Goal: Find specific page/section: Find specific page/section

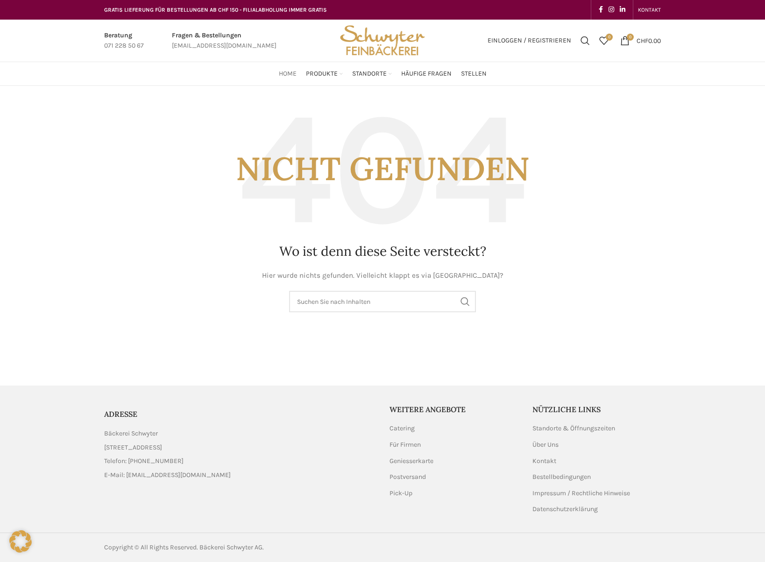
click at [289, 75] on span "Home" at bounding box center [288, 74] width 18 height 9
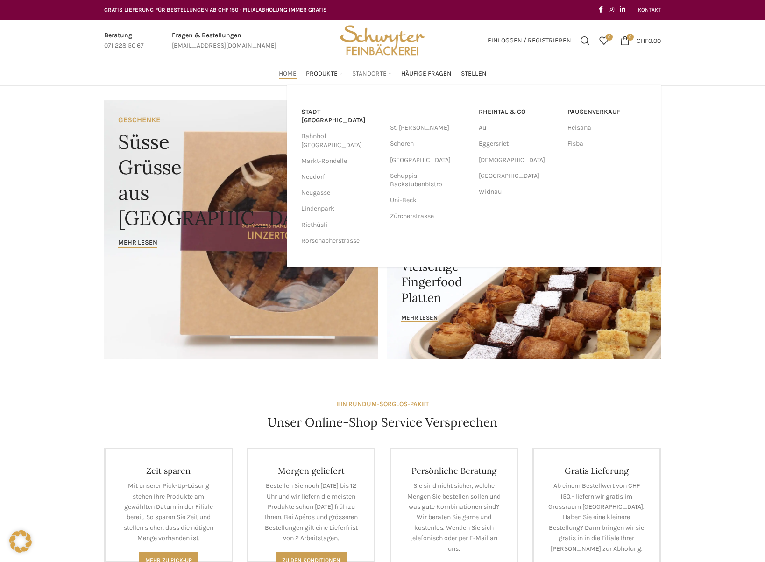
click at [370, 74] on span "Standorte" at bounding box center [369, 74] width 35 height 9
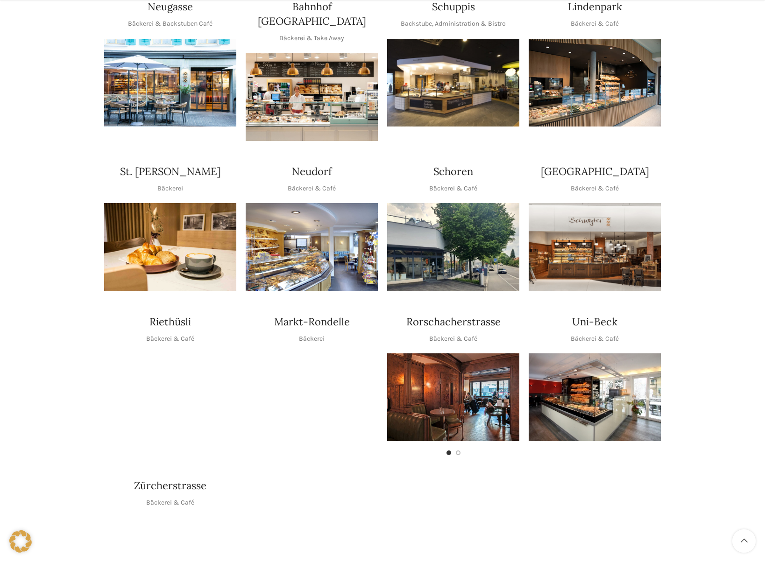
scroll to position [233, 0]
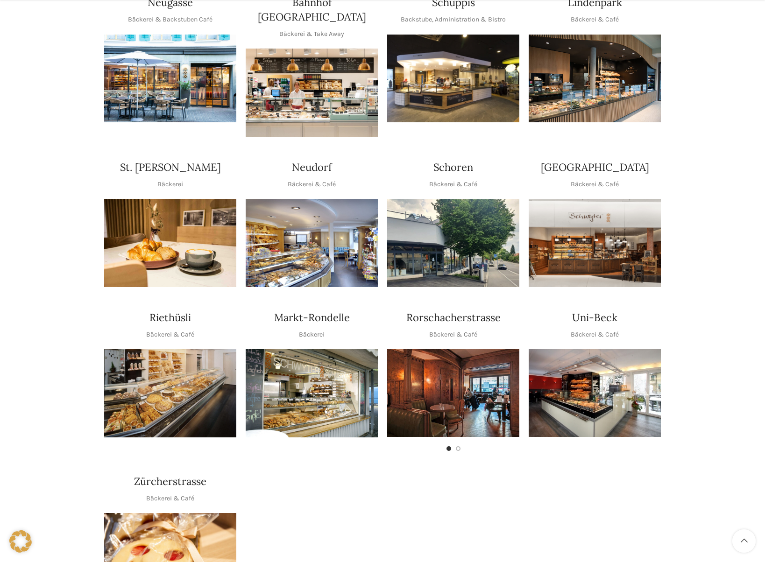
click at [282, 64] on img "1 / 1" at bounding box center [312, 93] width 132 height 88
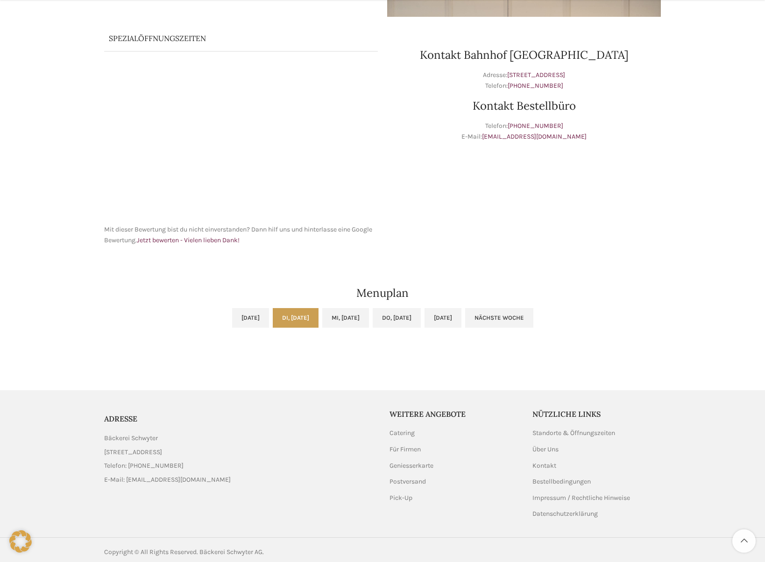
scroll to position [251, 0]
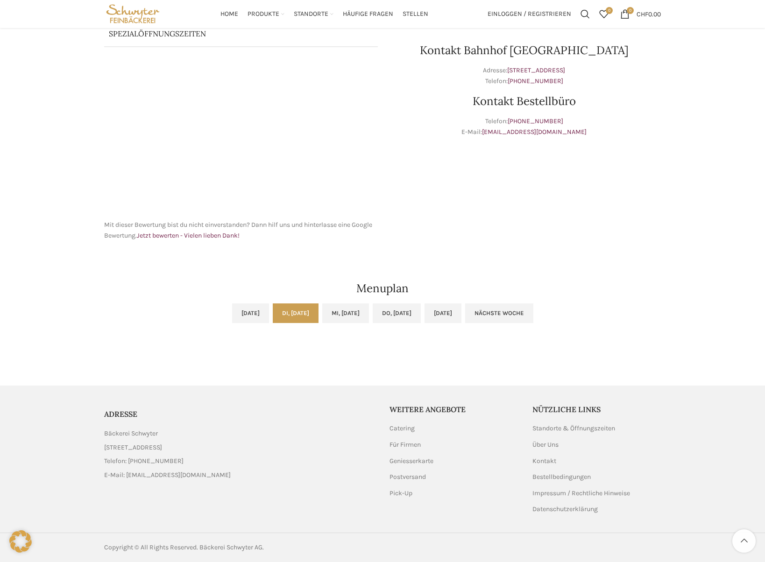
click at [278, 311] on link "Di, 02.09.2025" at bounding box center [296, 313] width 46 height 20
click at [232, 310] on link "Mo, 01.09.2025" at bounding box center [250, 313] width 37 height 20
click at [533, 309] on link "Nächste Woche" at bounding box center [499, 313] width 68 height 20
click at [234, 312] on link "Vorige Woche" at bounding box center [265, 313] width 63 height 20
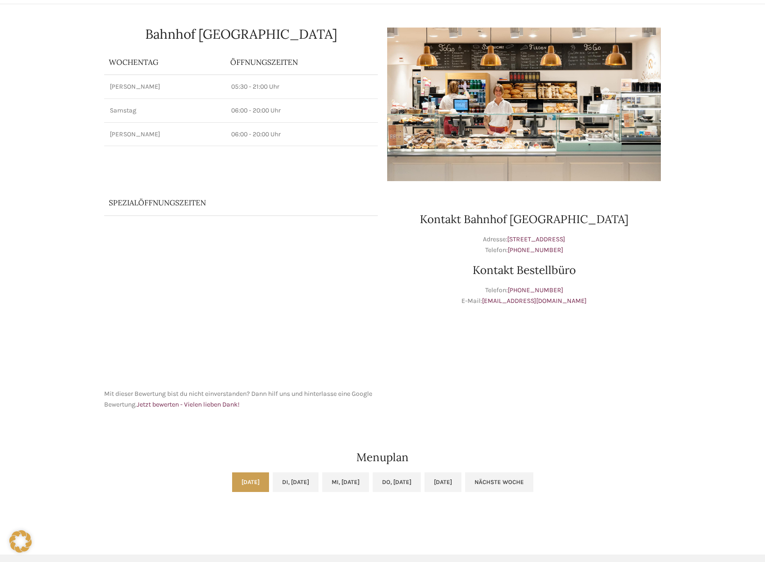
scroll to position [0, 0]
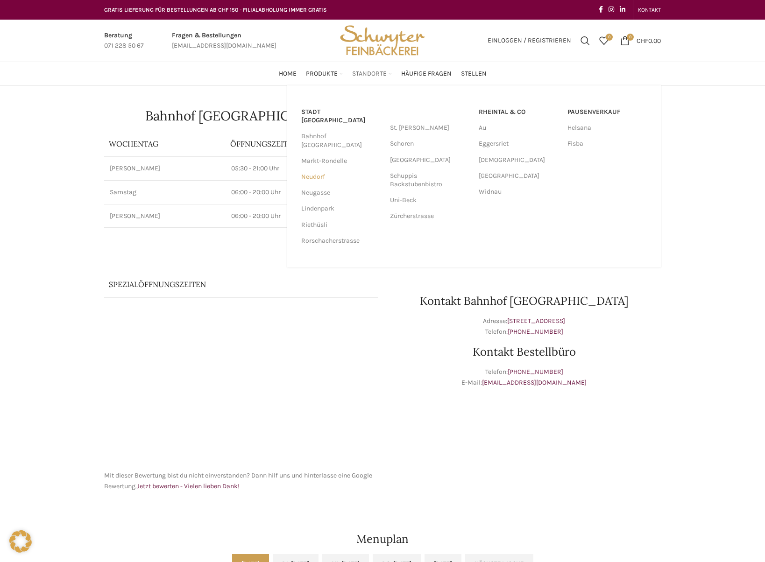
click at [317, 169] on link "Neudorf" at bounding box center [340, 177] width 79 height 16
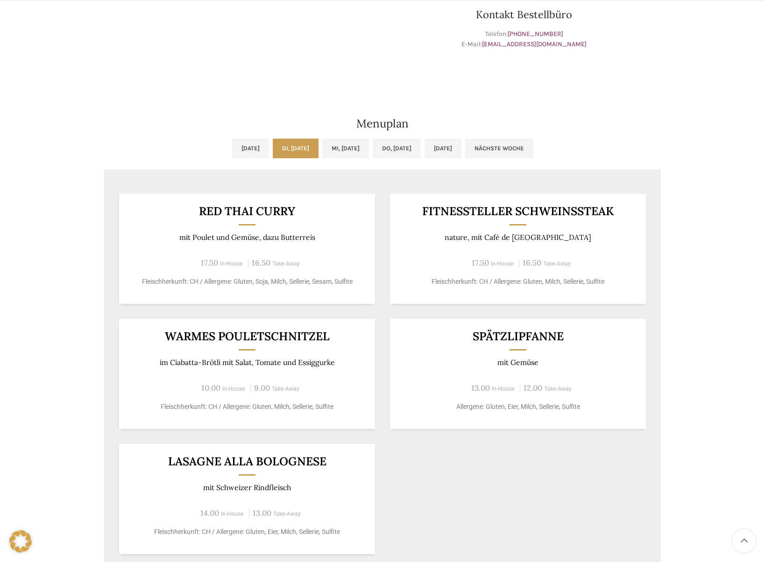
scroll to position [373, 0]
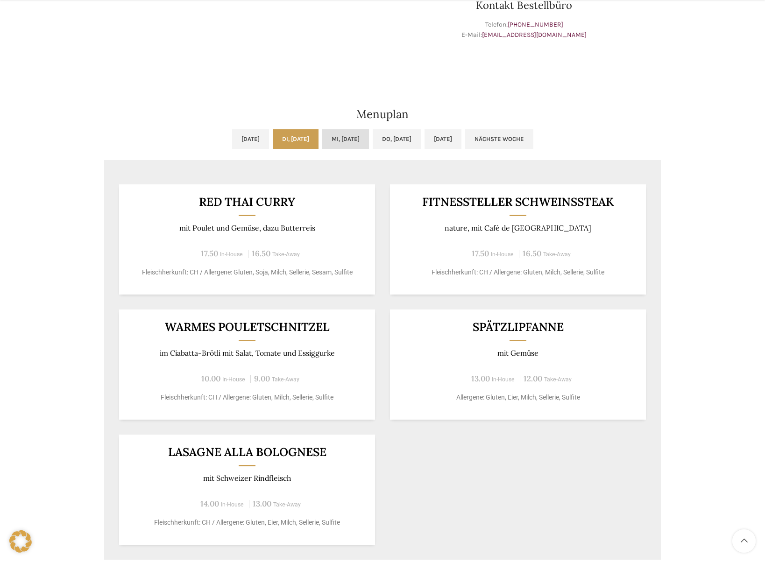
click at [347, 138] on link "Mi, [DATE]" at bounding box center [345, 139] width 47 height 20
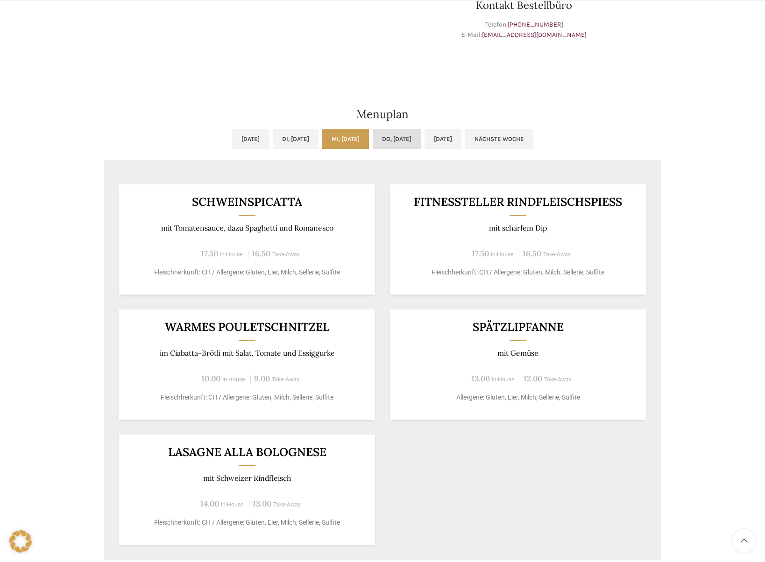
click at [410, 135] on link "Do, [DATE]" at bounding box center [397, 139] width 48 height 20
click at [461, 137] on link "[DATE]" at bounding box center [442, 139] width 37 height 20
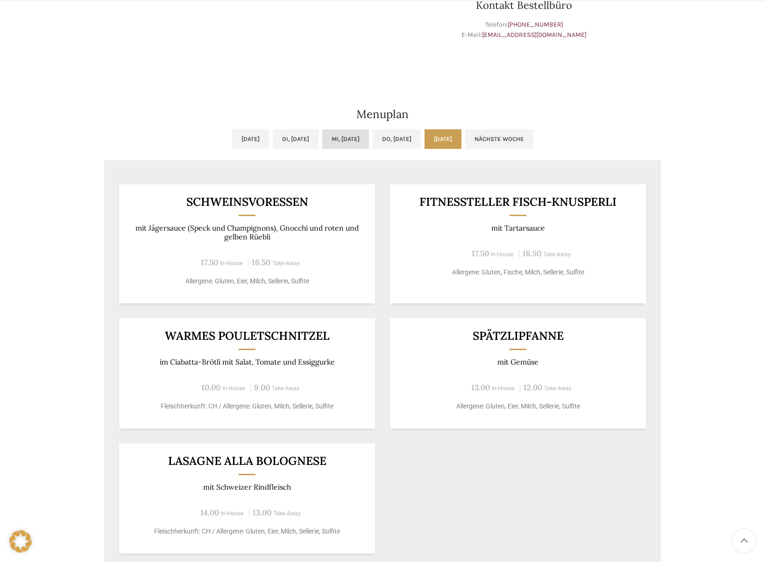
click at [361, 139] on link "Mi, [DATE]" at bounding box center [345, 139] width 47 height 20
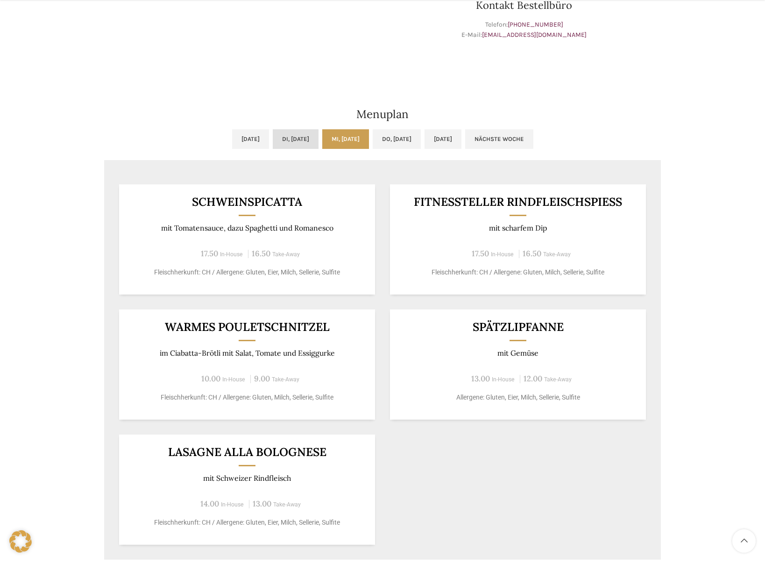
click at [287, 137] on link "Di, [DATE]" at bounding box center [296, 139] width 46 height 20
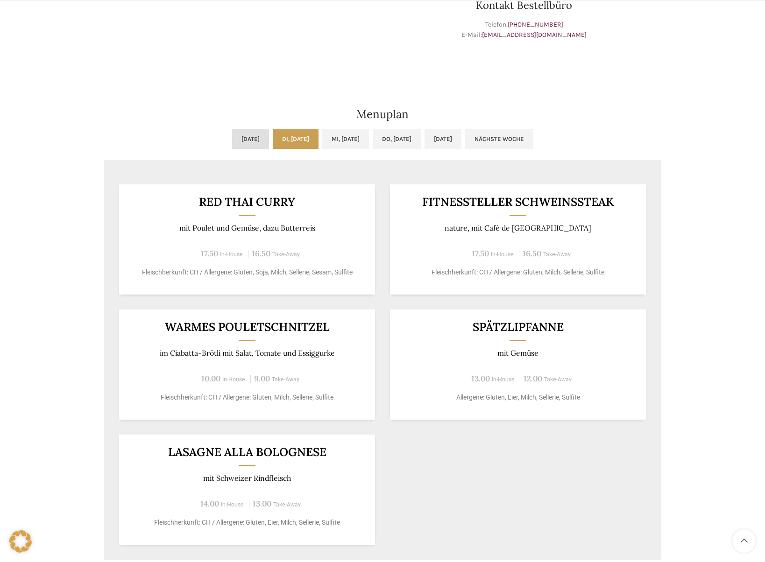
click at [232, 138] on link "[DATE]" at bounding box center [250, 139] width 37 height 20
click at [286, 137] on link "Di, [DATE]" at bounding box center [296, 139] width 46 height 20
click at [339, 137] on link "Mi, [DATE]" at bounding box center [345, 139] width 47 height 20
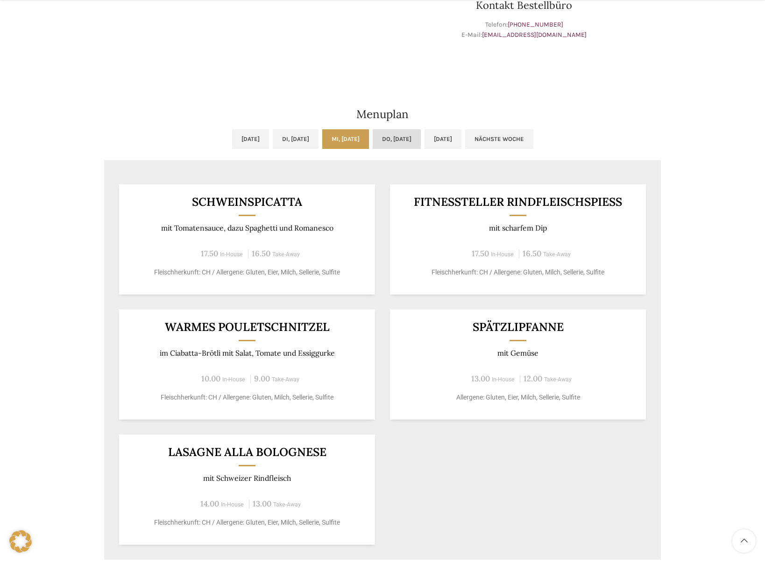
click at [410, 138] on link "Do, [DATE]" at bounding box center [397, 139] width 48 height 20
click at [353, 137] on link "Mi, [DATE]" at bounding box center [345, 139] width 47 height 20
click at [461, 135] on link "[DATE]" at bounding box center [442, 139] width 37 height 20
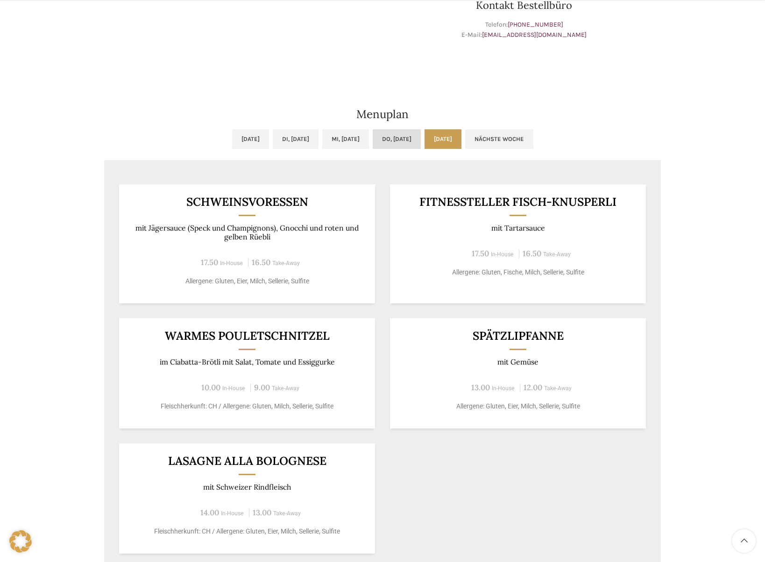
click at [411, 135] on link "Do, [DATE]" at bounding box center [397, 139] width 48 height 20
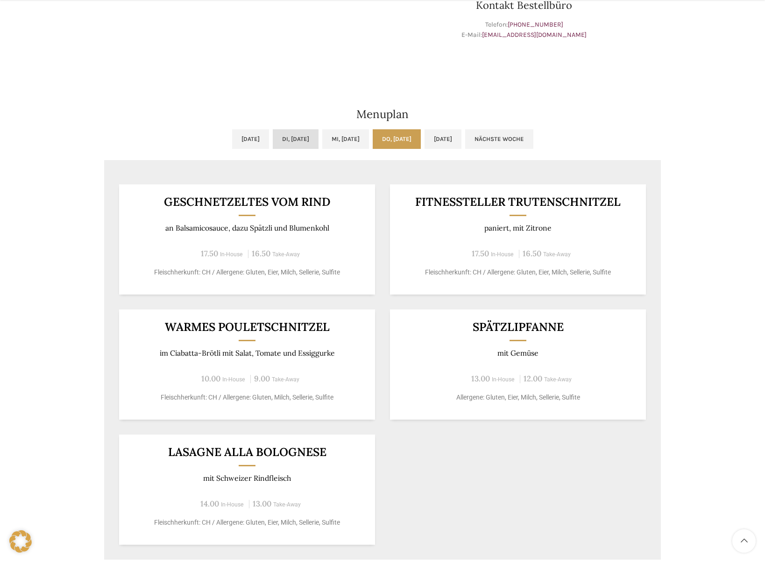
click at [290, 140] on link "Di, [DATE]" at bounding box center [296, 139] width 46 height 20
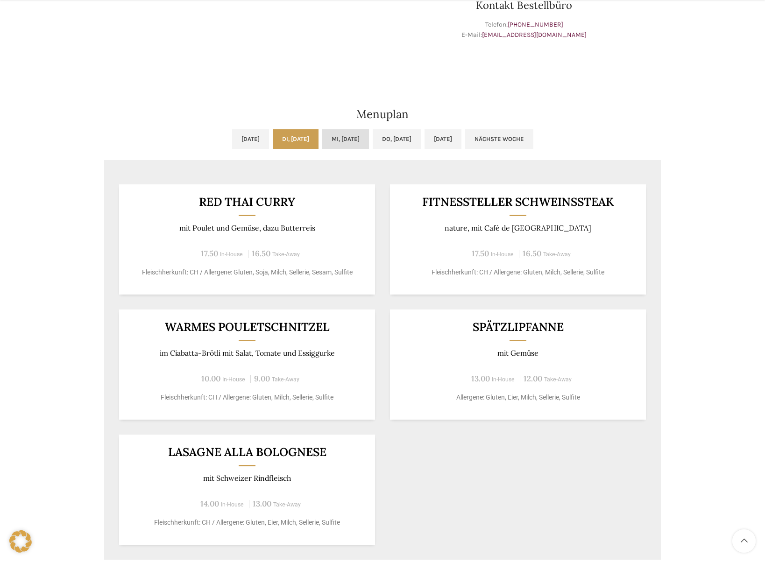
click at [353, 138] on link "Mi, [DATE]" at bounding box center [345, 139] width 47 height 20
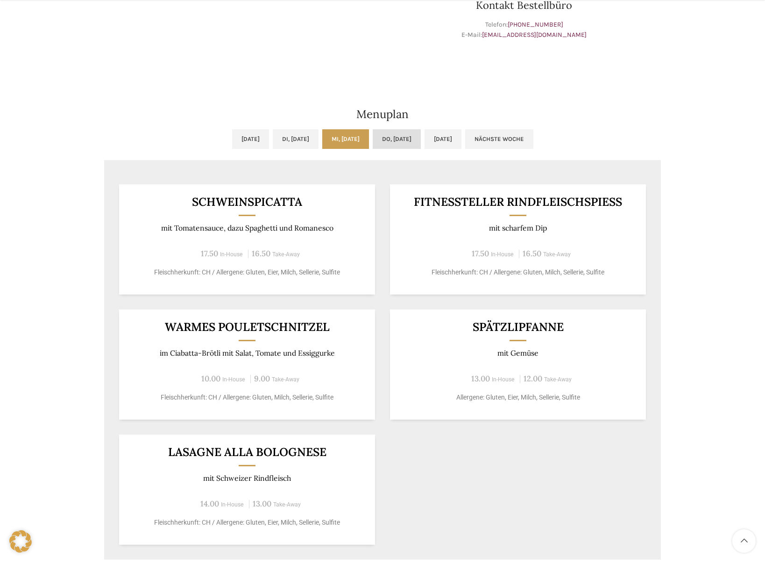
click at [401, 135] on link "Do, [DATE]" at bounding box center [397, 139] width 48 height 20
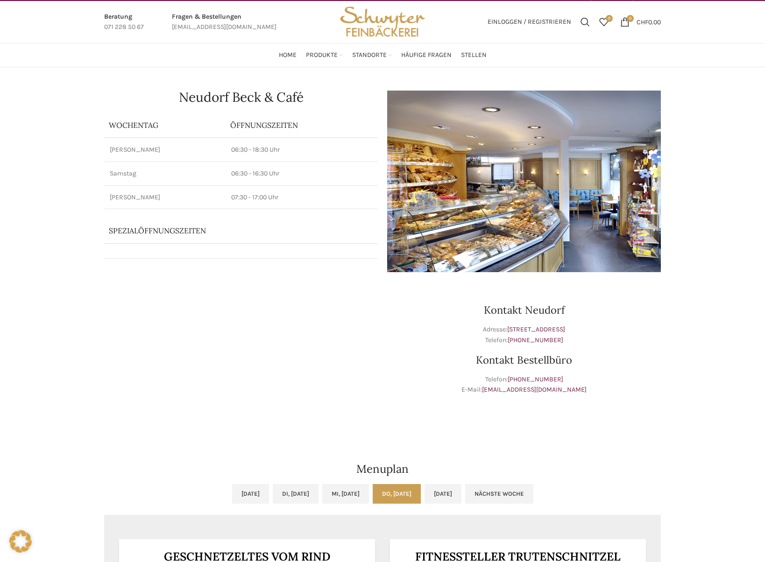
scroll to position [0, 0]
